Goal: Transaction & Acquisition: Purchase product/service

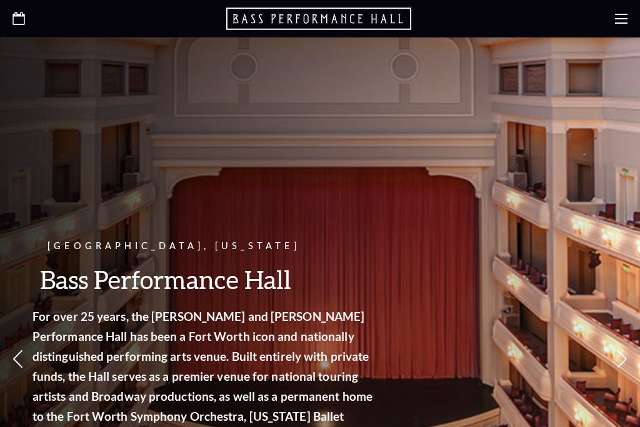
scroll to position [931, 0]
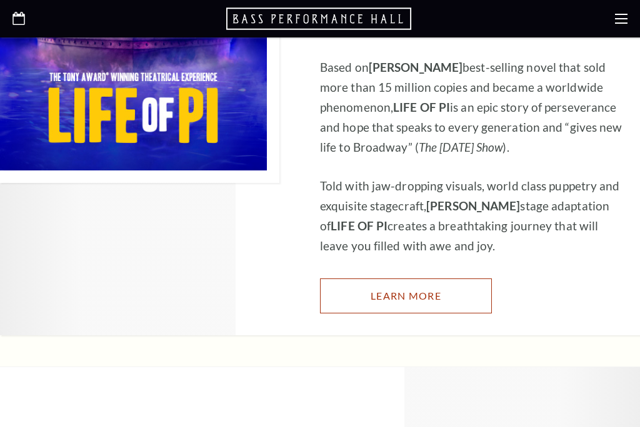
click at [400, 299] on link "Learn More" at bounding box center [406, 296] width 172 height 35
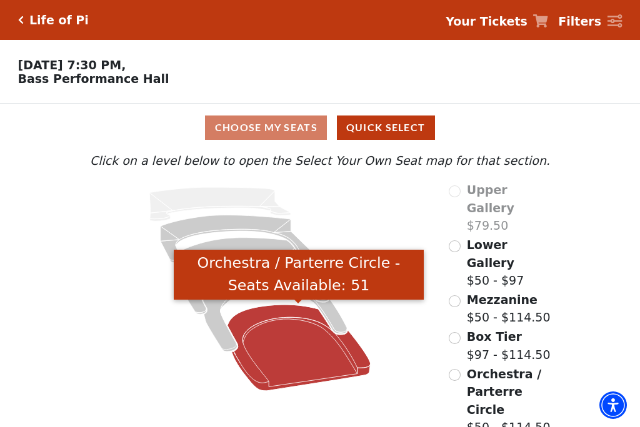
click at [287, 357] on icon "Orchestra / Parterre Circle - Seats Available: 51" at bounding box center [298, 348] width 143 height 86
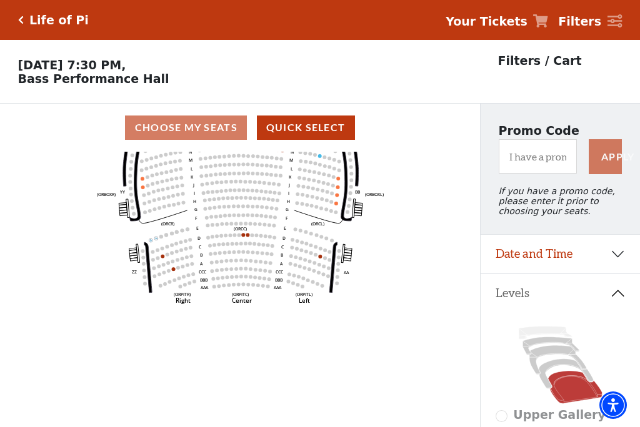
drag, startPoint x: 261, startPoint y: 274, endPoint x: 264, endPoint y: 207, distance: 66.3
click at [264, 176] on icon "Left (ORPITL) Right (ORPITR) Center (ORPITC) ZZ AA YY BB ZA ZA (ORCL) (ORCR) (O…" at bounding box center [240, 294] width 432 height 284
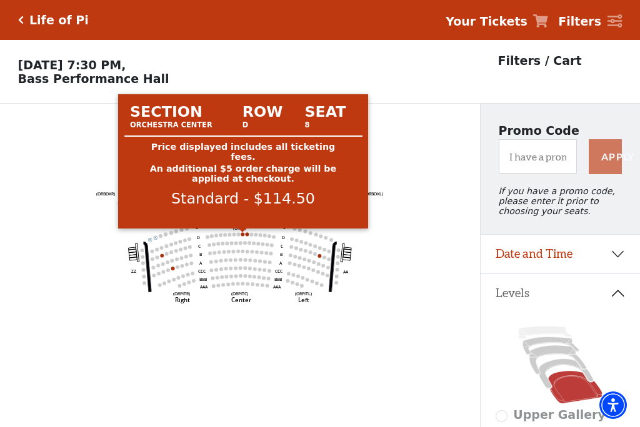
click at [244, 236] on circle at bounding box center [243, 234] width 4 height 4
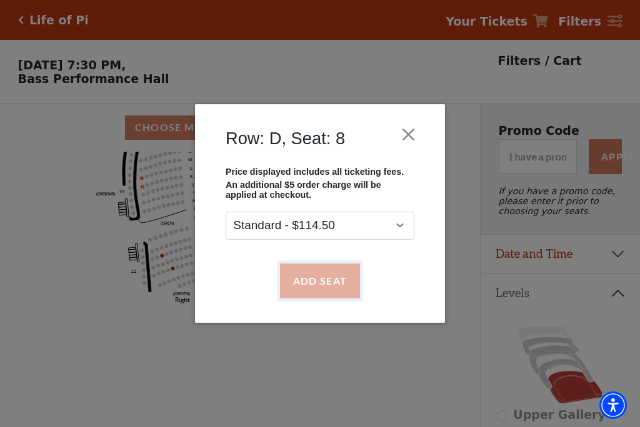
drag, startPoint x: 320, startPoint y: 275, endPoint x: 290, endPoint y: 259, distance: 33.8
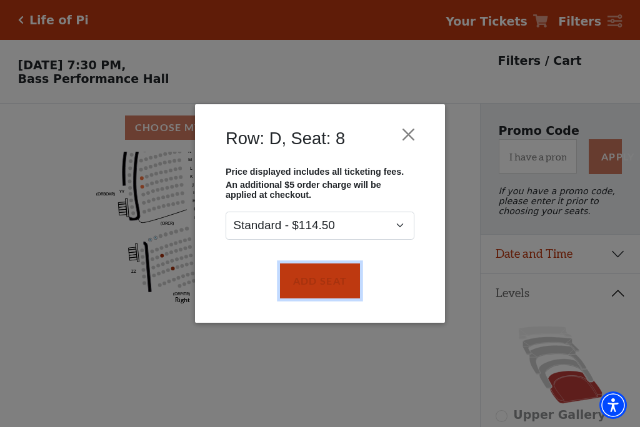
click at [320, 275] on button "Add Seat" at bounding box center [320, 281] width 80 height 35
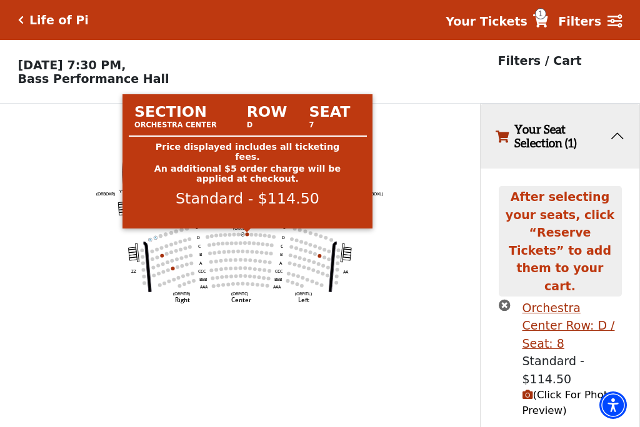
click at [248, 236] on circle at bounding box center [247, 234] width 4 height 4
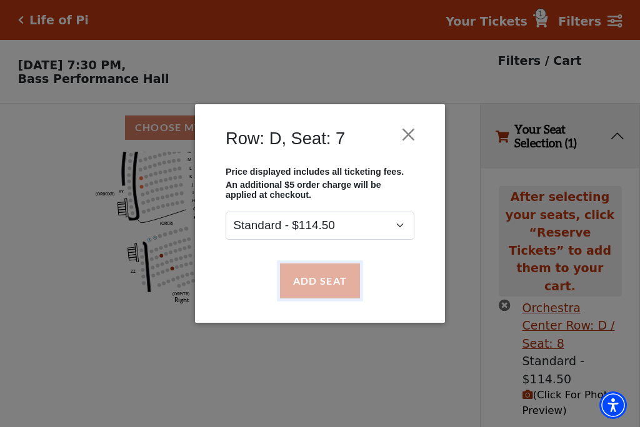
click at [314, 284] on button "Add Seat" at bounding box center [320, 281] width 80 height 35
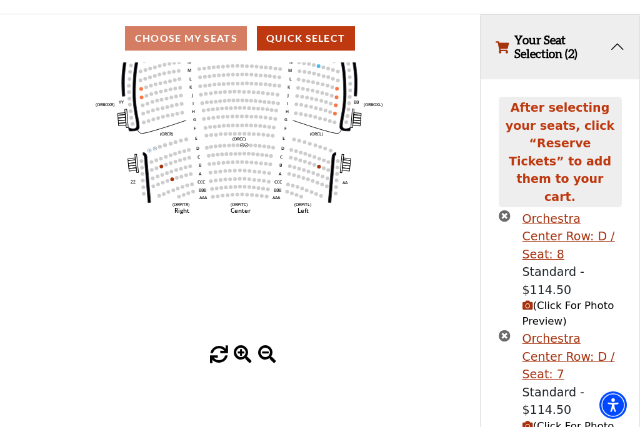
scroll to position [89, 0]
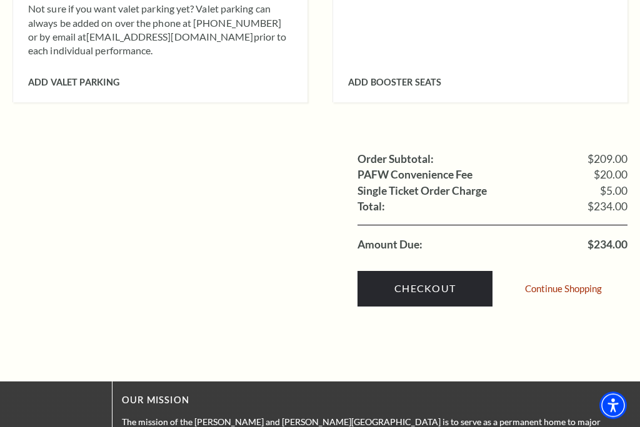
scroll to position [980, 0]
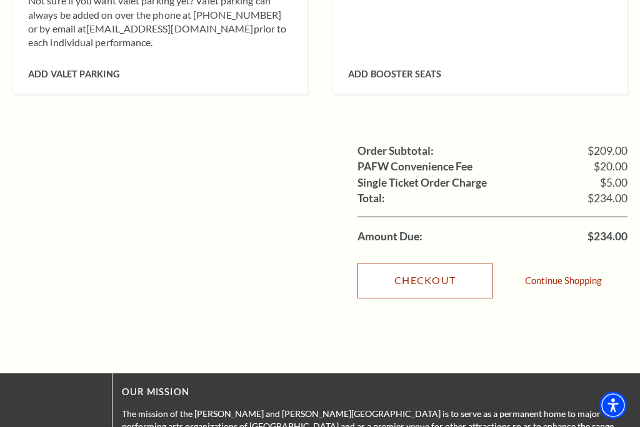
drag, startPoint x: 421, startPoint y: 259, endPoint x: 371, endPoint y: 250, distance: 50.7
click at [420, 263] on link "Checkout" at bounding box center [424, 280] width 135 height 35
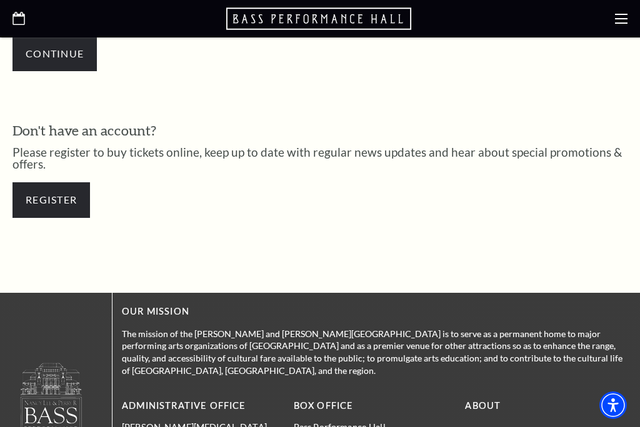
scroll to position [477, 0]
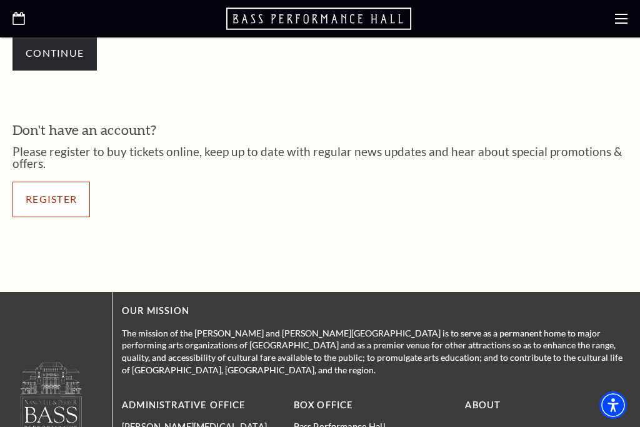
drag, startPoint x: 59, startPoint y: 201, endPoint x: 326, endPoint y: 215, distance: 267.8
click at [58, 201] on link "Register" at bounding box center [50, 199] width 77 height 35
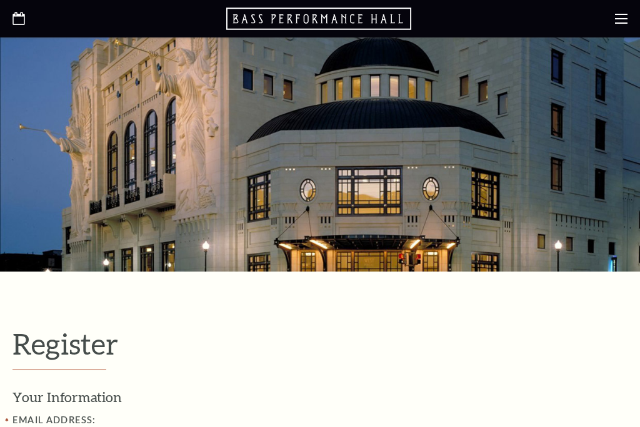
select select "1"
select select "TX"
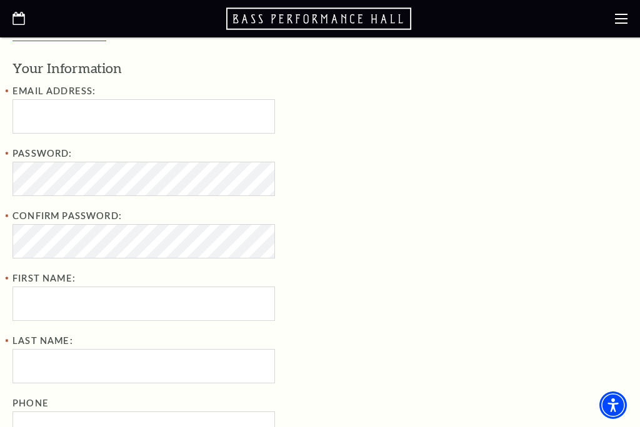
scroll to position [327, 0]
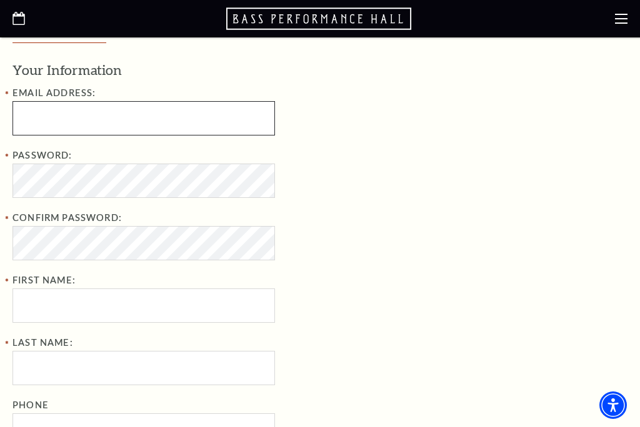
click at [165, 117] on input "Email Address:" at bounding box center [143, 118] width 262 height 34
click at [171, 122] on input "Email Address:" at bounding box center [143, 118] width 262 height 34
type input "[DOMAIN_NAME][EMAIL_ADDRESS][DOMAIN_NAME]"
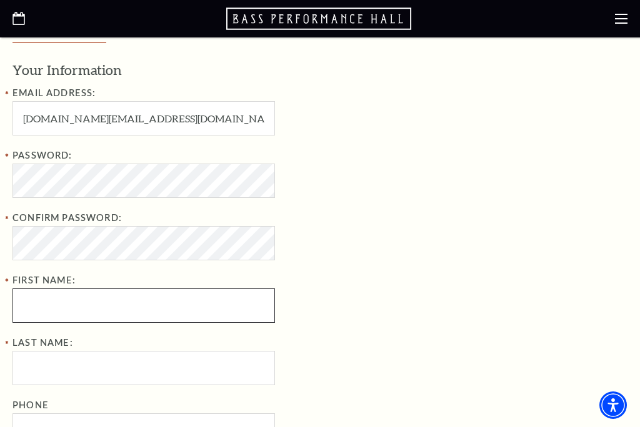
type input "Robert"
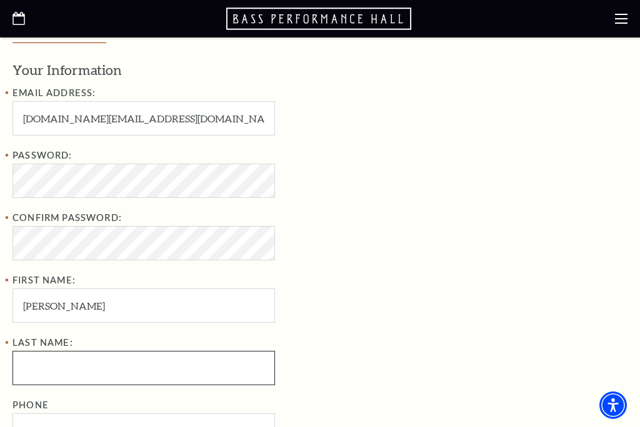
type input "Page"
type input "[STREET_ADDRESS]"
type input "Greencastle"
select select "IN"
type input "46135"
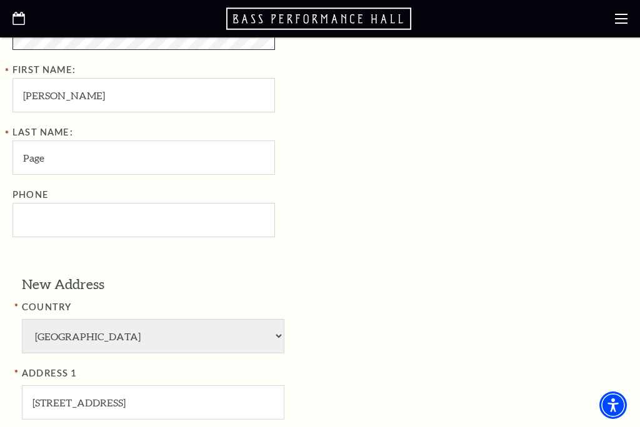
scroll to position [547, 0]
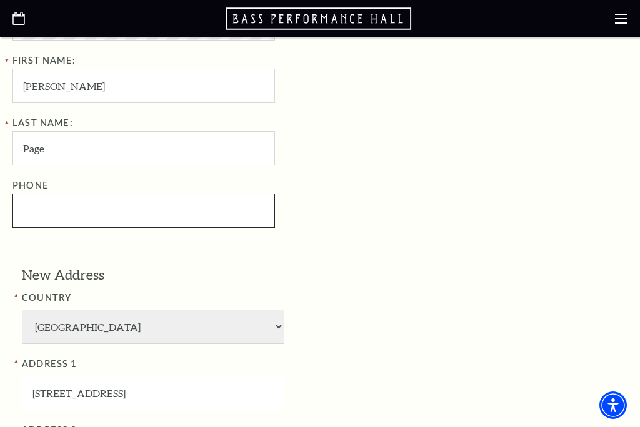
click at [34, 207] on input "Phone" at bounding box center [143, 211] width 262 height 34
paste input "7657208119"
type input "765-720-8119"
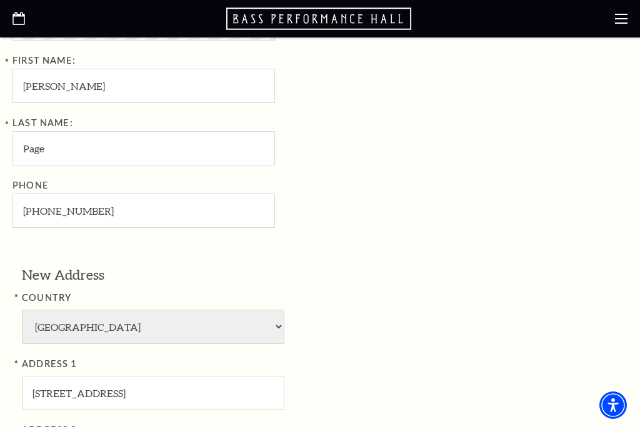
click at [384, 200] on div "Phone 765-720-8119" at bounding box center [215, 203] width 406 height 50
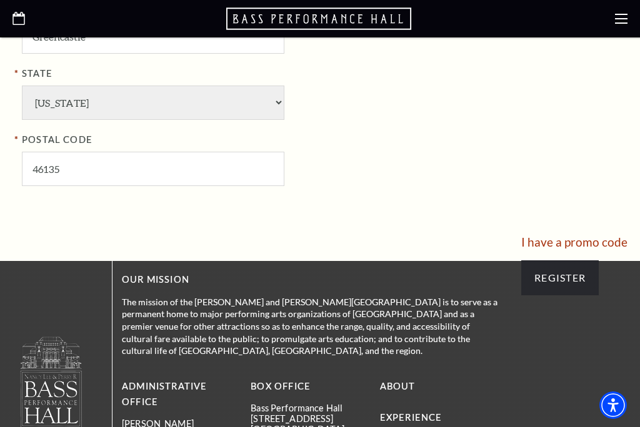
scroll to position [1041, 0]
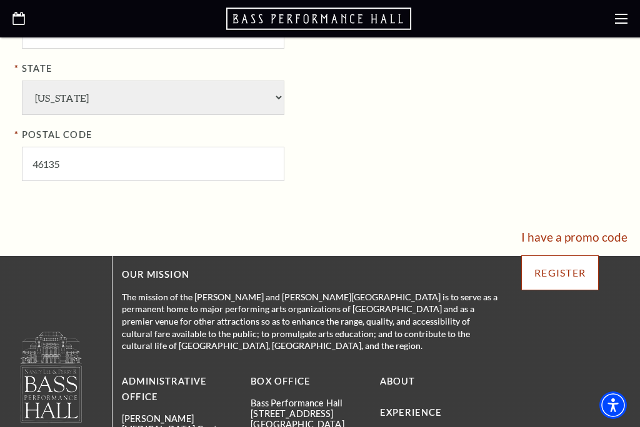
click at [568, 274] on input "Register" at bounding box center [559, 272] width 77 height 35
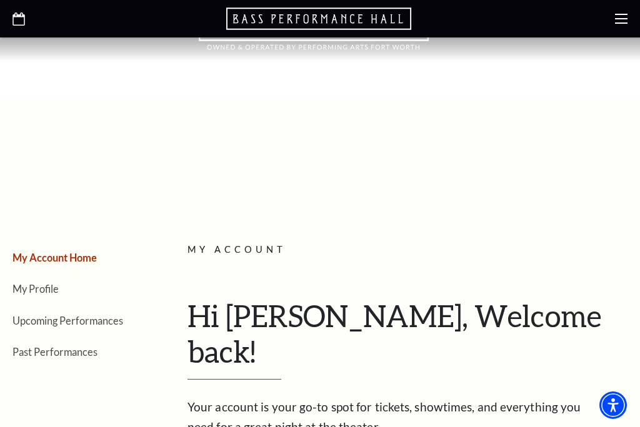
click at [621, 21] on icon at bounding box center [621, 18] width 12 height 12
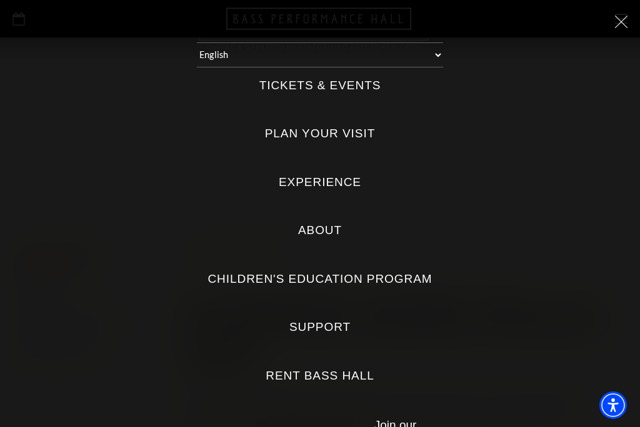
click at [617, 28] on icon at bounding box center [621, 22] width 12 height 12
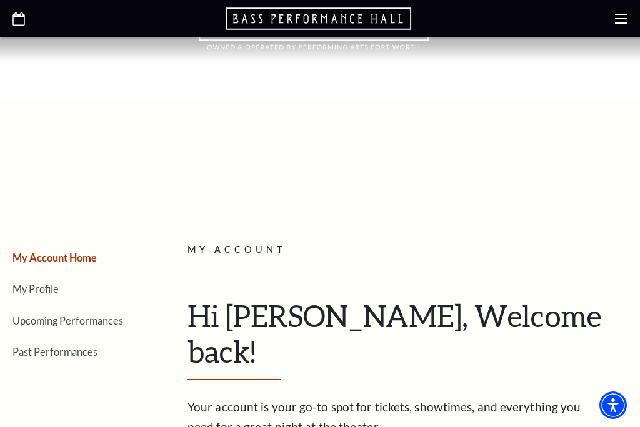
click at [259, 42] on icon "Open this option" at bounding box center [314, 31] width 230 height 37
click at [268, 24] on icon "Open this option" at bounding box center [319, 18] width 187 height 25
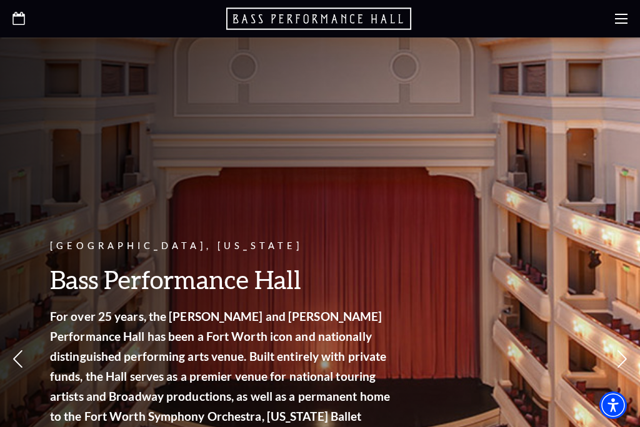
click at [618, 21] on icon at bounding box center [621, 18] width 12 height 12
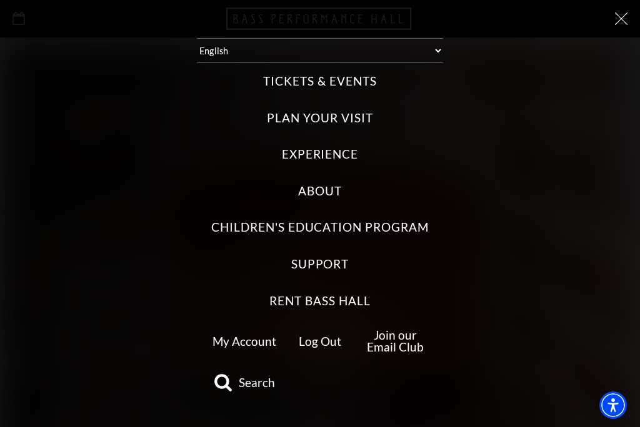
click at [618, 21] on icon at bounding box center [621, 18] width 12 height 12
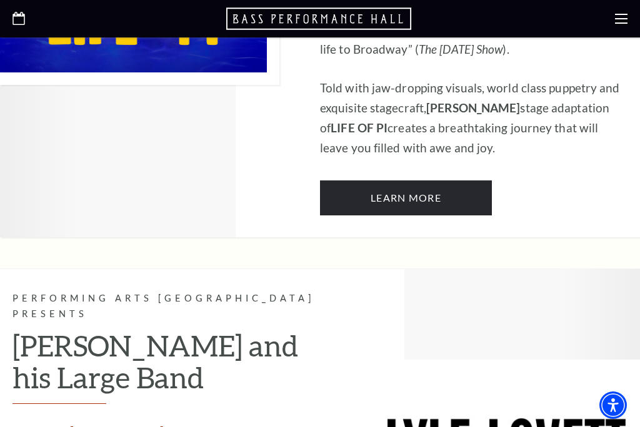
scroll to position [1143, 0]
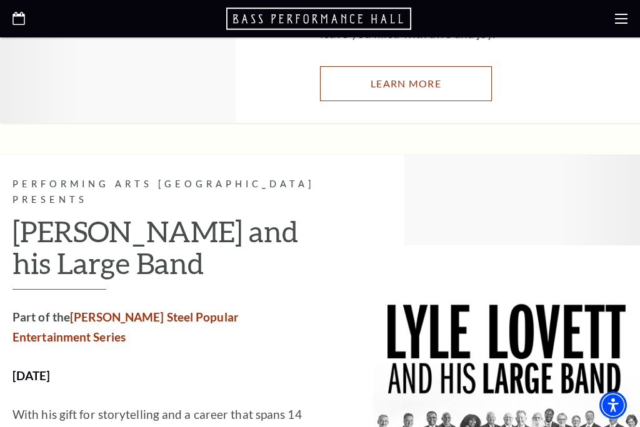
click at [407, 89] on link "Learn More" at bounding box center [406, 83] width 172 height 35
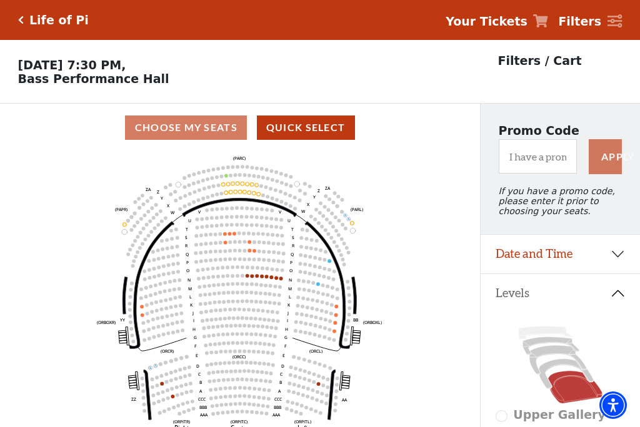
click at [514, 26] on strong "Your Tickets" at bounding box center [486, 21] width 82 height 14
drag, startPoint x: 548, startPoint y: 19, endPoint x: 540, endPoint y: 24, distance: 9.8
click at [548, 19] on icon at bounding box center [540, 20] width 15 height 13
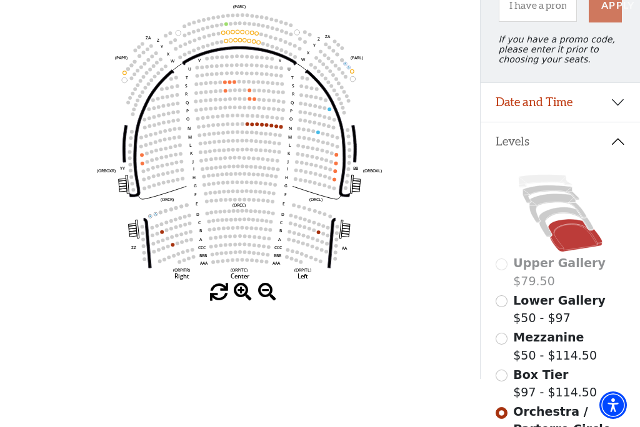
scroll to position [172, 0]
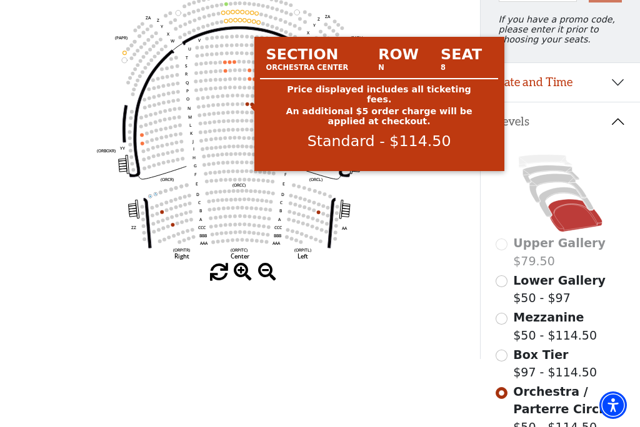
click at [249, 106] on circle at bounding box center [247, 104] width 4 height 4
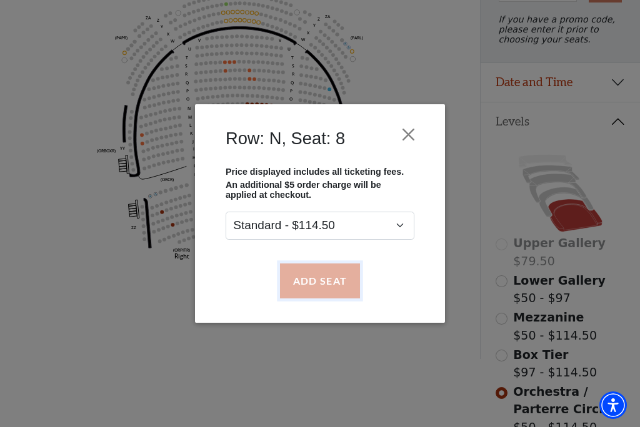
click at [309, 282] on button "Add Seat" at bounding box center [320, 281] width 80 height 35
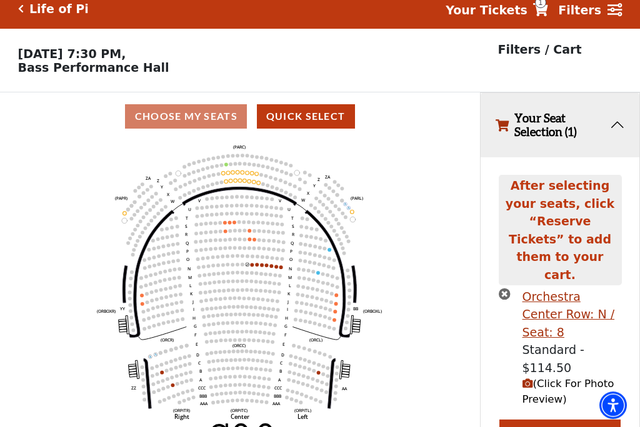
scroll to position [0, 0]
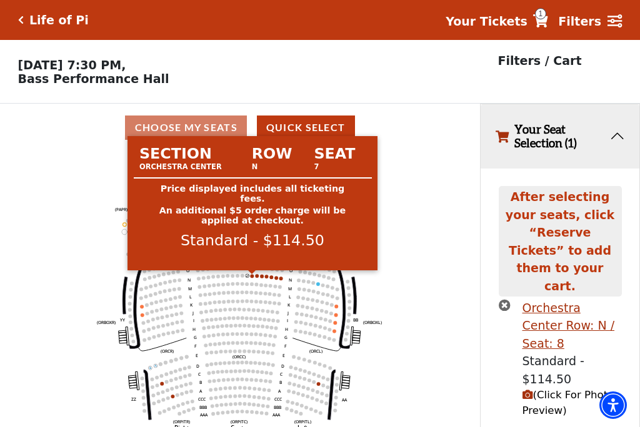
click at [253, 278] on circle at bounding box center [252, 276] width 4 height 4
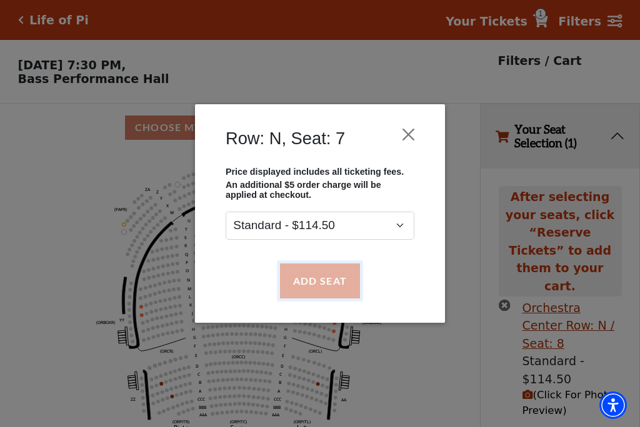
click at [315, 282] on button "Add Seat" at bounding box center [320, 281] width 80 height 35
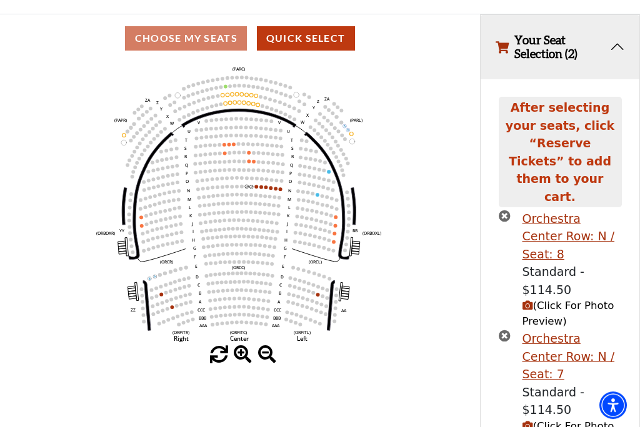
scroll to position [89, 0]
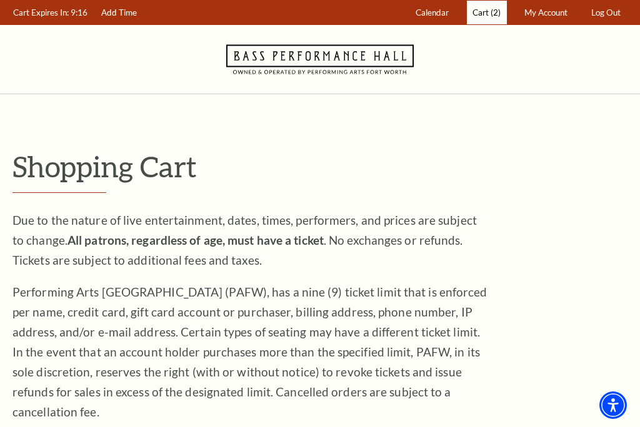
click at [484, 17] on span "Cart" at bounding box center [480, 12] width 16 height 10
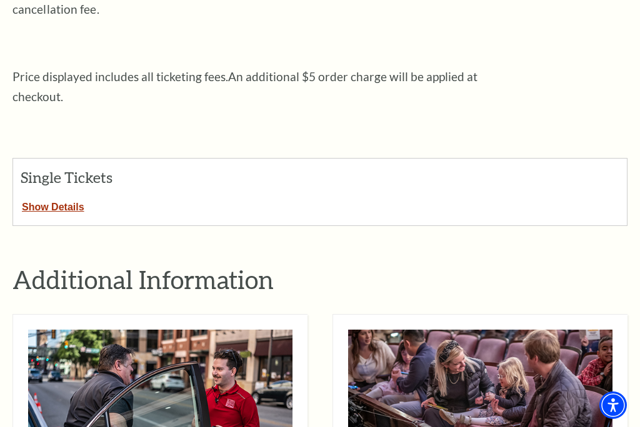
scroll to position [406, 0]
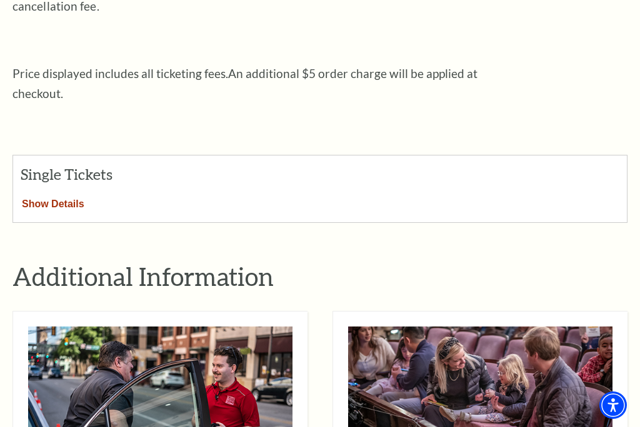
drag, startPoint x: 64, startPoint y: 186, endPoint x: 86, endPoint y: 188, distance: 21.3
click at [64, 194] on button "Show Details" at bounding box center [53, 202] width 80 height 16
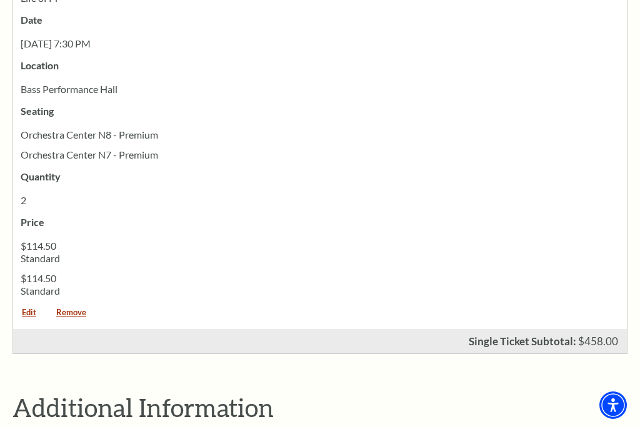
scroll to position [1033, 0]
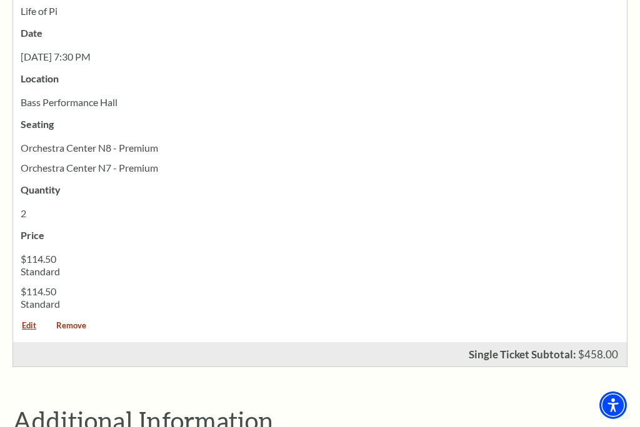
drag, startPoint x: 82, startPoint y: 307, endPoint x: 220, endPoint y: 266, distance: 144.7
click at [81, 322] on link "Remove" at bounding box center [70, 330] width 47 height 17
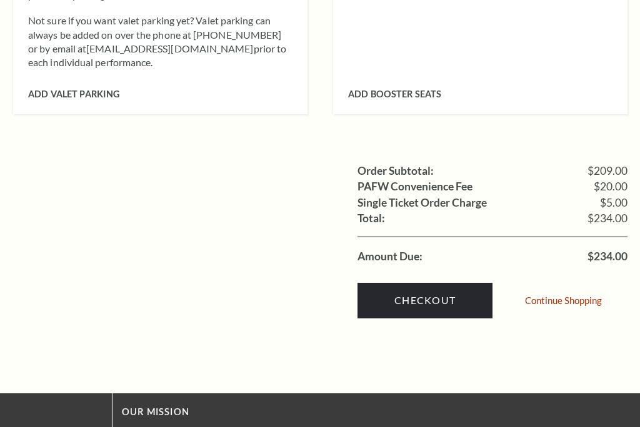
scroll to position [1030, 0]
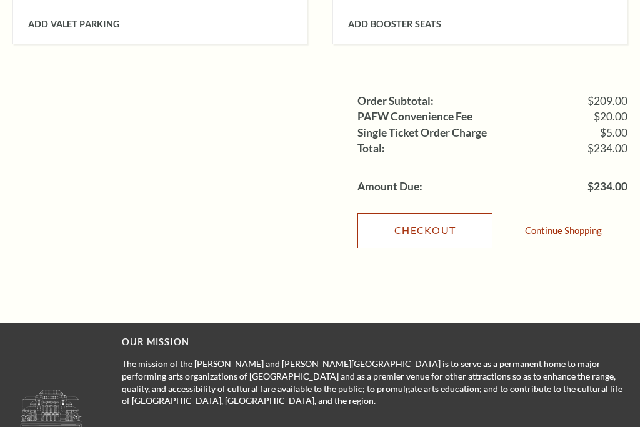
drag, startPoint x: 425, startPoint y: 210, endPoint x: 409, endPoint y: 205, distance: 17.8
click at [425, 213] on link "Checkout" at bounding box center [424, 230] width 135 height 35
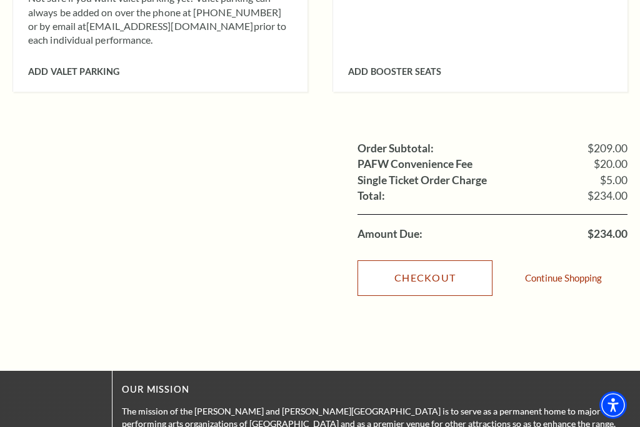
scroll to position [1043, 0]
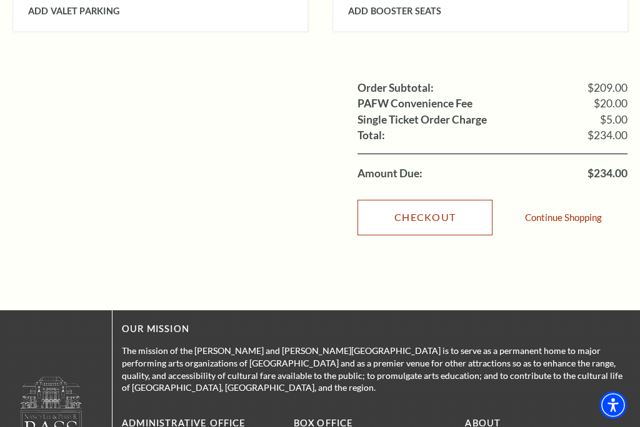
click at [416, 200] on link "Checkout" at bounding box center [424, 217] width 135 height 35
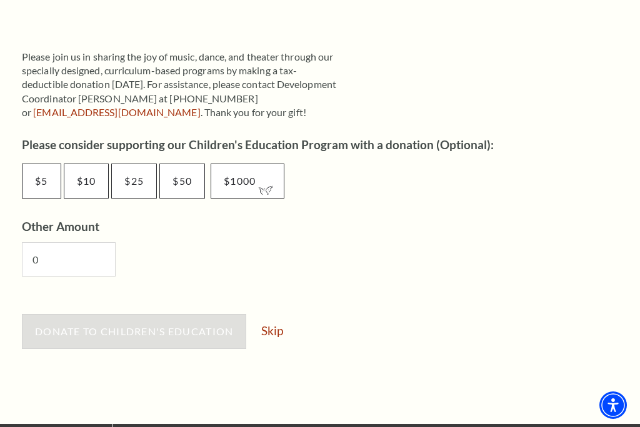
scroll to position [618, 0]
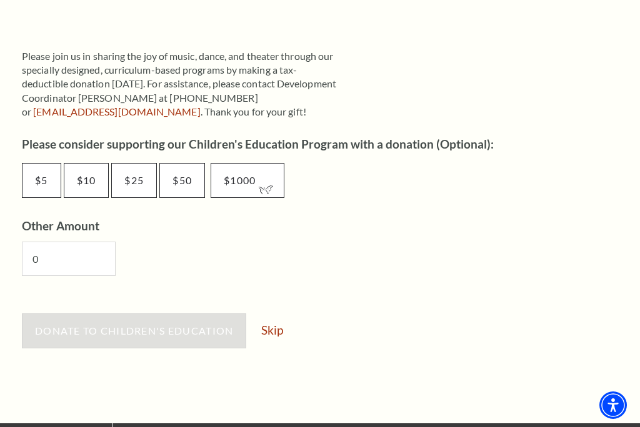
drag, startPoint x: 279, startPoint y: 330, endPoint x: 312, endPoint y: 309, distance: 38.8
click at [279, 330] on link "Skip" at bounding box center [272, 330] width 22 height 12
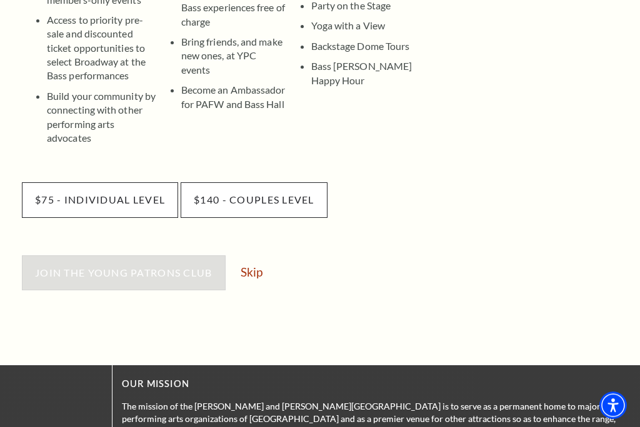
scroll to position [390, 0]
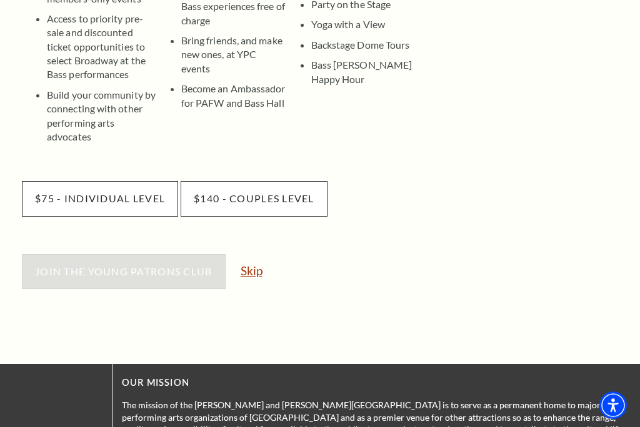
click at [256, 265] on link "Skip" at bounding box center [251, 271] width 22 height 12
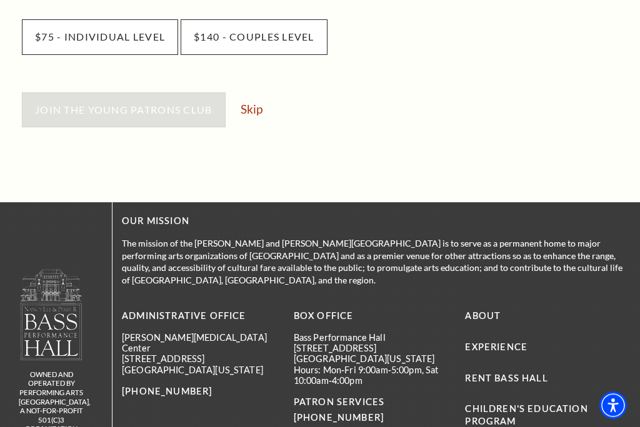
scroll to position [583, 0]
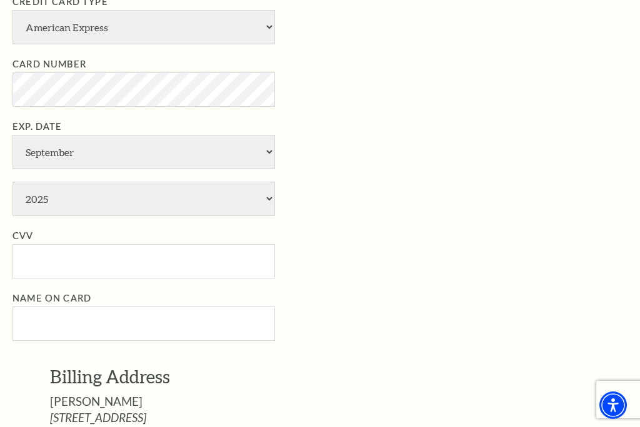
scroll to position [367, 0]
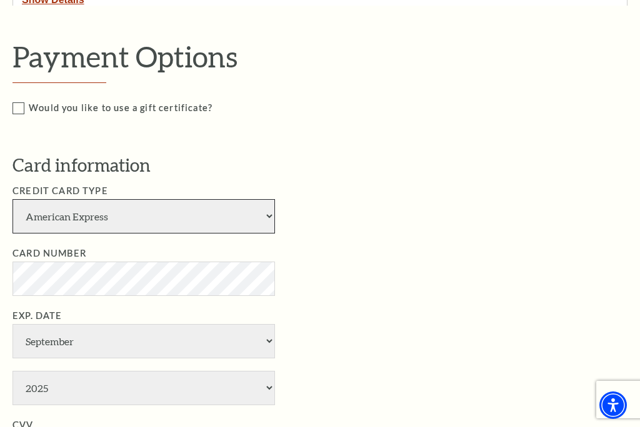
select select "24"
click option "Visa" at bounding box center [0, 0] width 0 height 0
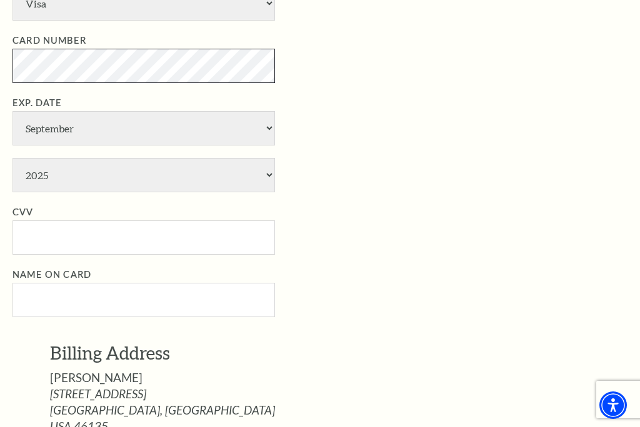
scroll to position [582, 0]
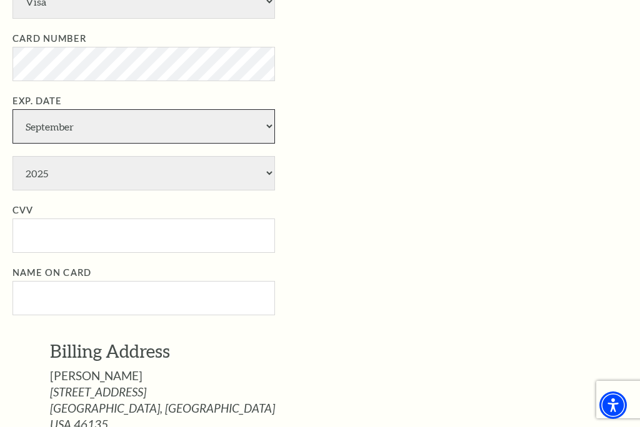
click at [12, 109] on select "January February March April May June July August September October November De…" at bounding box center [143, 126] width 262 height 34
select select "10"
click option "October" at bounding box center [0, 0] width 0 height 0
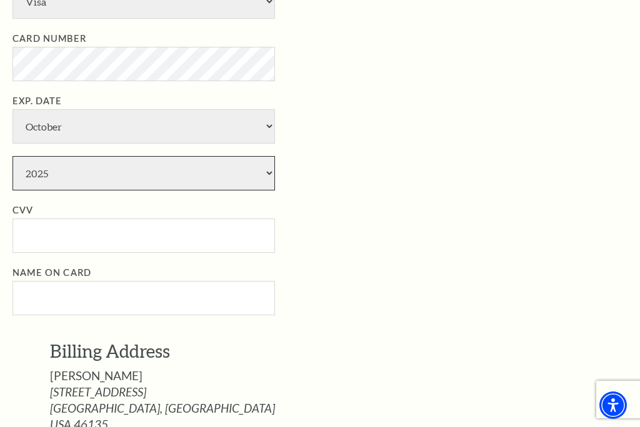
select select "2027"
click option "2027" at bounding box center [0, 0] width 0 height 0
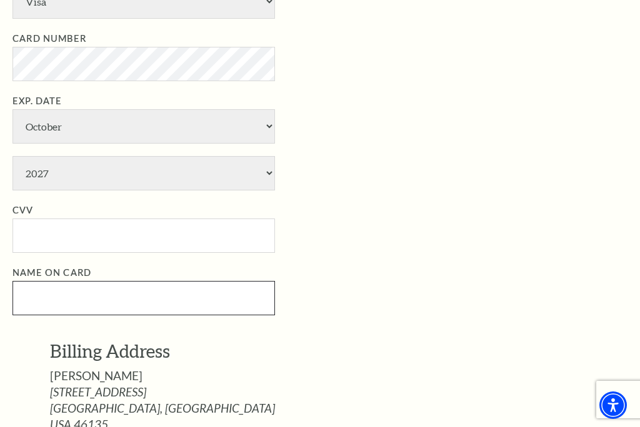
click at [79, 297] on input "Name on Card" at bounding box center [143, 298] width 262 height 34
paste input "[PERSON_NAME]"
type input "[PERSON_NAME]"
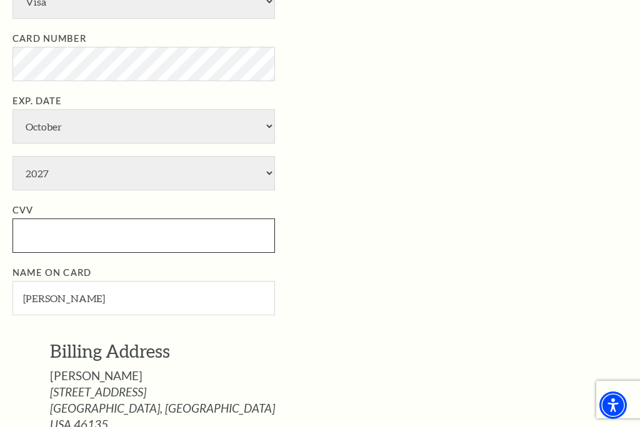
click at [77, 242] on input "CVV" at bounding box center [143, 236] width 262 height 34
type input "211"
click at [400, 170] on li "Exp. Date January February March April May June July August September October N…" at bounding box center [328, 142] width 633 height 97
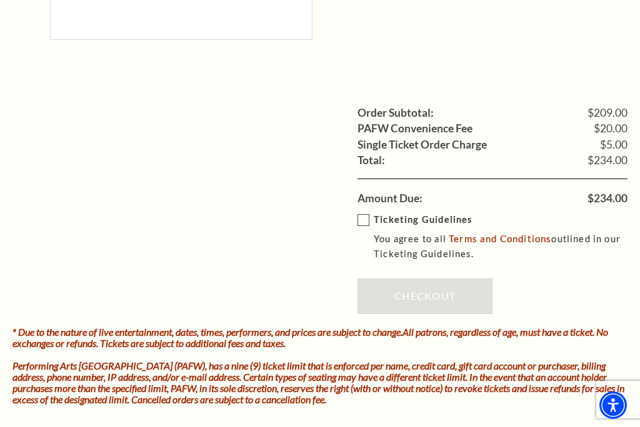
scroll to position [1215, 0]
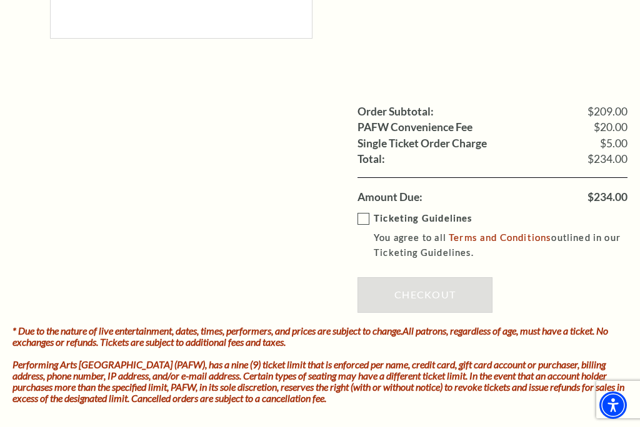
click at [360, 217] on label "Ticketing Guidelines You agree to all Terms and Conditions outlined in our Tick…" at bounding box center [501, 236] width 288 height 50
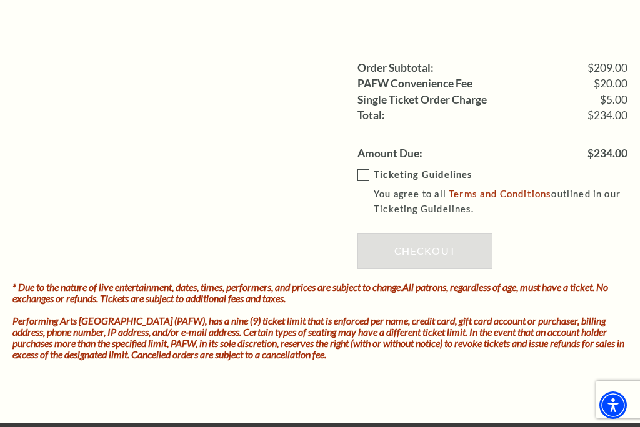
scroll to position [1260, 0]
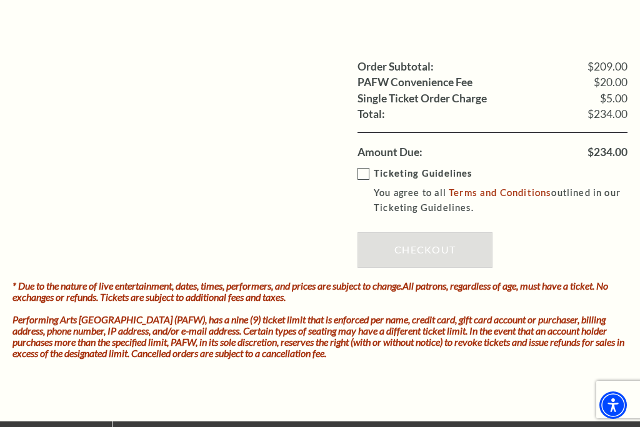
click at [365, 175] on label "Ticketing Guidelines You agree to all Terms and Conditions outlined in our Tick…" at bounding box center [501, 191] width 288 height 50
click at [0, 0] on input "Ticketing Guidelines You agree to all Terms and Conditions outlined in our Tick…" at bounding box center [0, 0] width 0 height 0
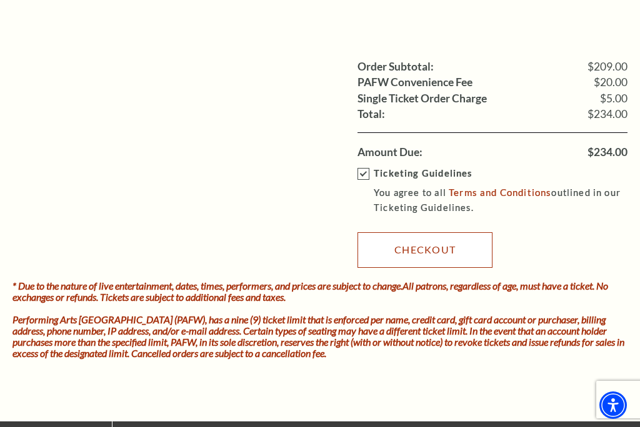
drag, startPoint x: 426, startPoint y: 255, endPoint x: 399, endPoint y: 251, distance: 27.7
click at [419, 255] on link "Checkout" at bounding box center [424, 249] width 135 height 35
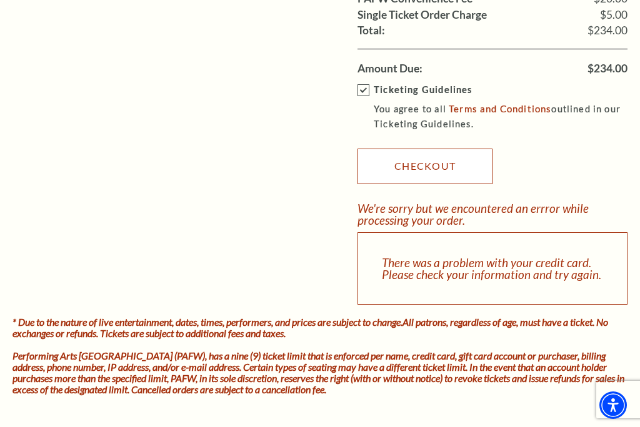
scroll to position [1432, 0]
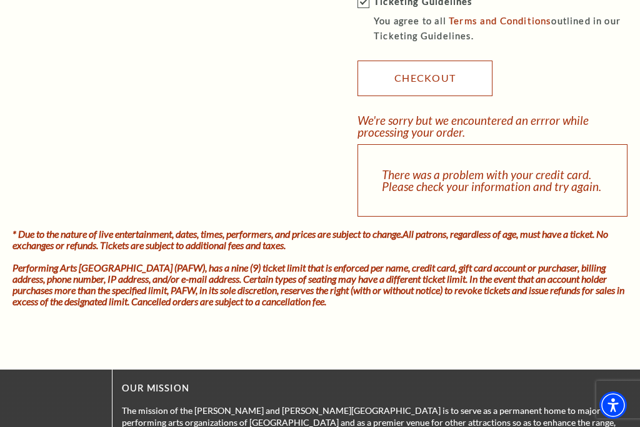
drag, startPoint x: 419, startPoint y: 84, endPoint x: 407, endPoint y: 86, distance: 12.1
click at [418, 84] on link "Checkout" at bounding box center [424, 78] width 135 height 35
